Goal: Task Accomplishment & Management: Manage account settings

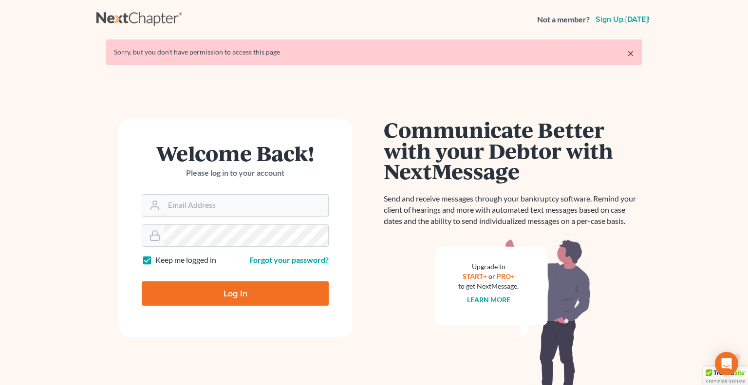
type input "[PERSON_NAME][EMAIL_ADDRESS][DOMAIN_NAME]"
click at [201, 290] on input "Log In" at bounding box center [235, 293] width 187 height 24
type input "Thinking..."
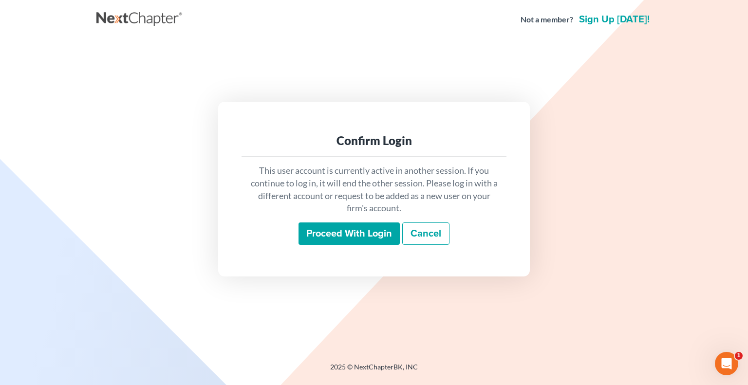
drag, startPoint x: 336, startPoint y: 230, endPoint x: 337, endPoint y: 200, distance: 29.7
click at [336, 230] on input "Proceed with login" at bounding box center [349, 234] width 101 height 22
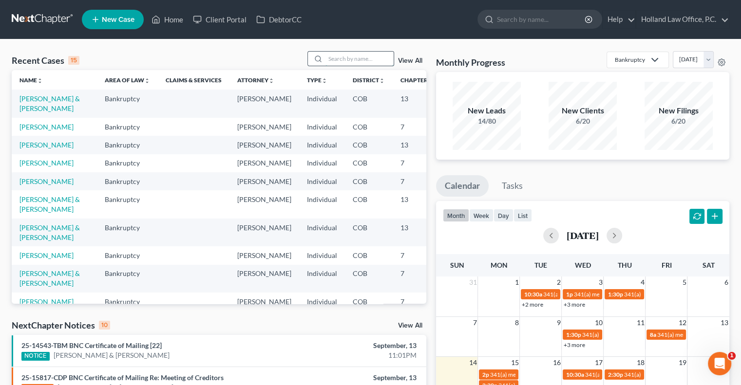
click at [346, 60] on input "search" at bounding box center [359, 59] width 68 height 14
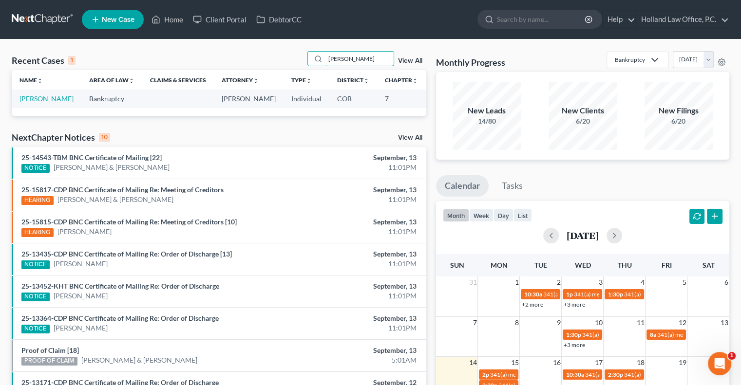
type input "[PERSON_NAME]"
click at [27, 101] on link "Cox, Jodi" at bounding box center [46, 98] width 54 height 8
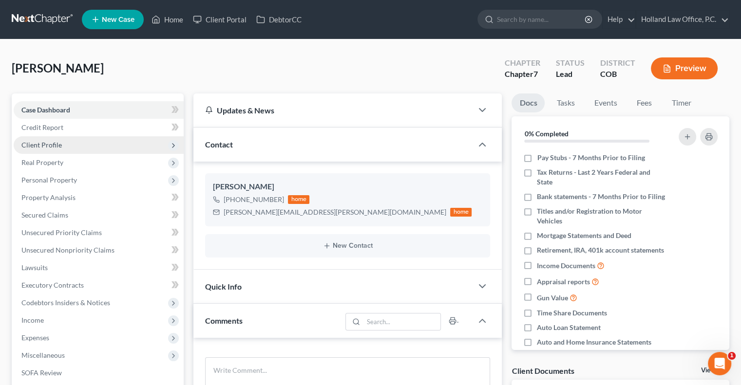
click at [29, 148] on span "Client Profile" at bounding box center [41, 145] width 40 height 8
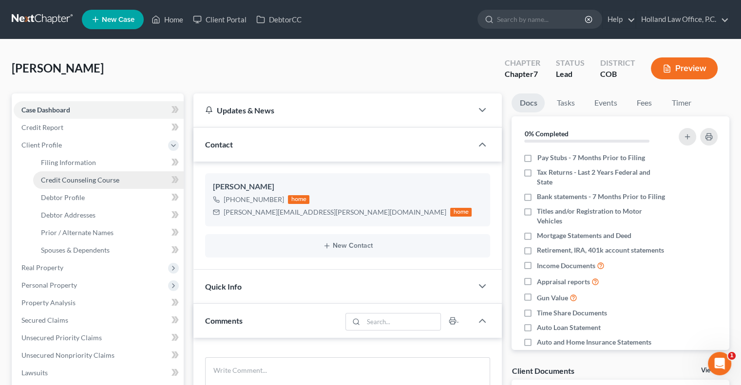
click at [53, 185] on link "Credit Counseling Course" at bounding box center [108, 180] width 150 height 18
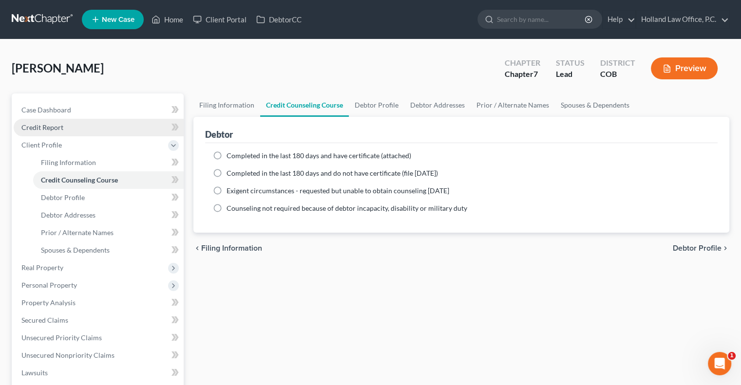
click at [47, 132] on link "Credit Report" at bounding box center [99, 128] width 170 height 18
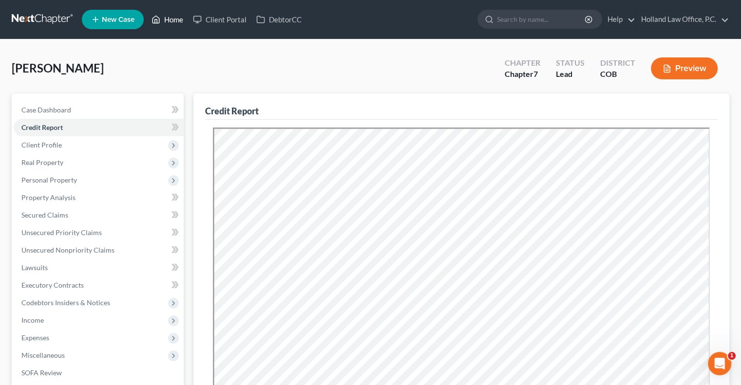
click at [179, 18] on link "Home" at bounding box center [167, 20] width 41 height 18
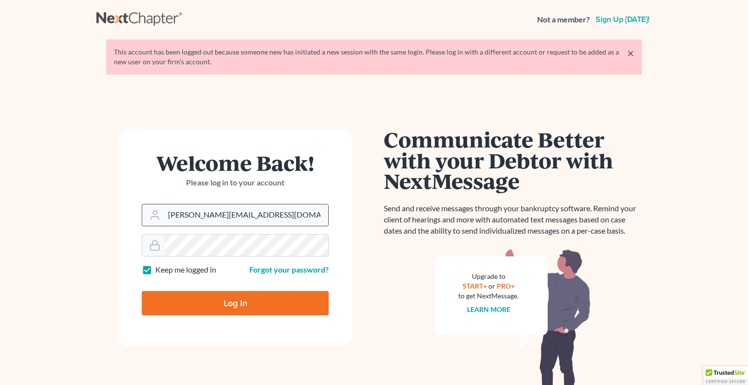
click at [210, 217] on input "[PERSON_NAME][EMAIL_ADDRESS][DOMAIN_NAME]" at bounding box center [246, 215] width 164 height 21
type input "donna@hollandlaw970.com"
click at [220, 300] on input "Log In" at bounding box center [235, 303] width 187 height 24
type input "Thinking..."
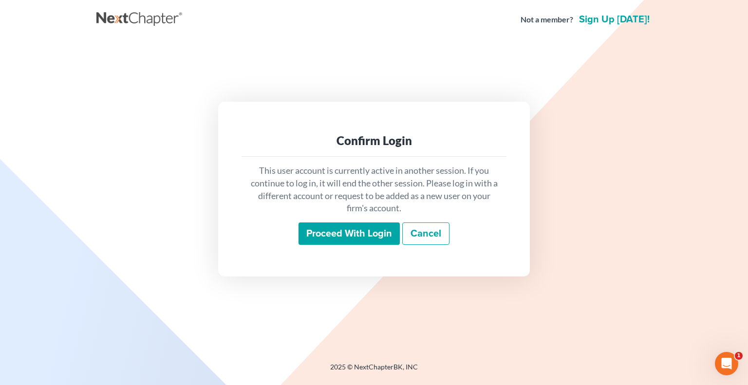
click at [323, 237] on input "Proceed with login" at bounding box center [349, 234] width 101 height 22
